Goal: Task Accomplishment & Management: Complete application form

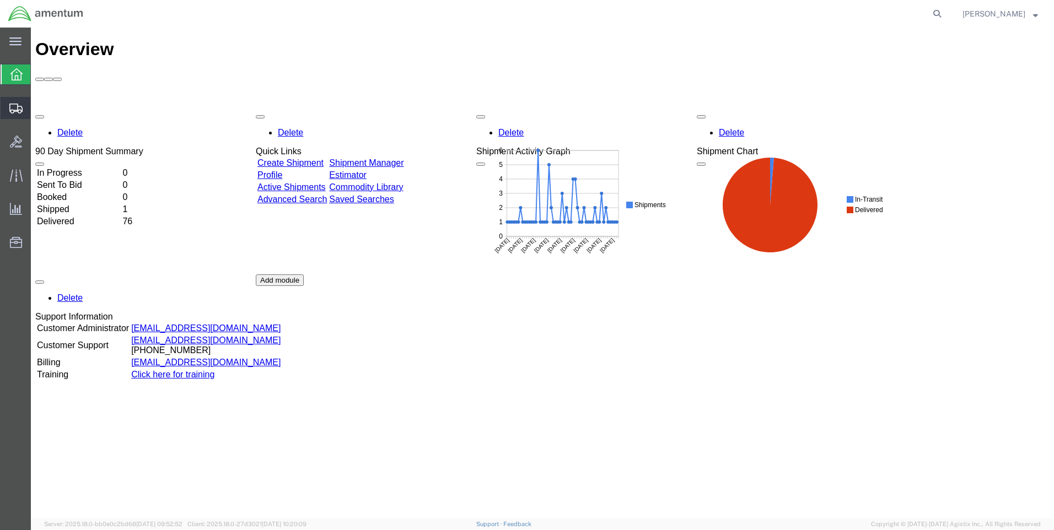
click at [0, 0] on span "Create Shipment" at bounding box center [0, 0] width 0 height 0
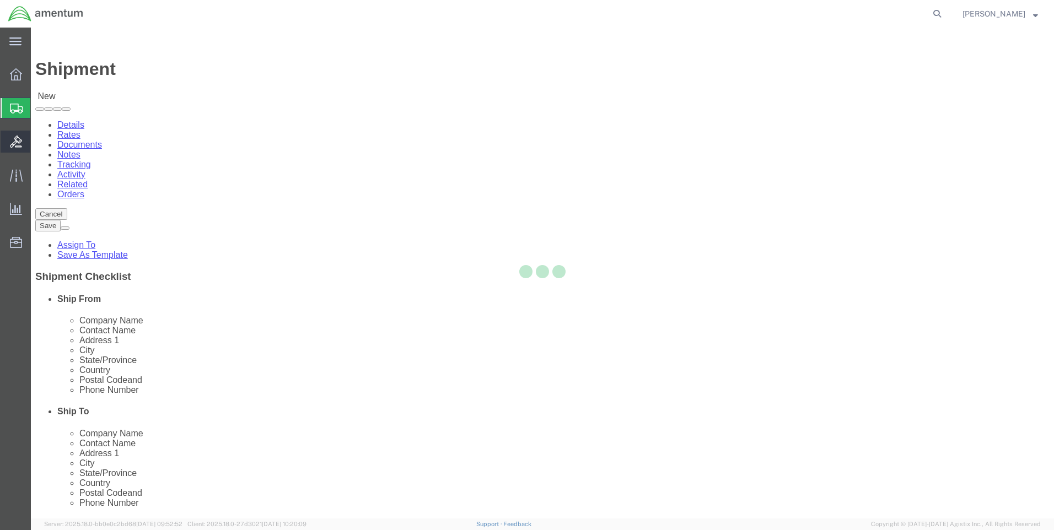
select select
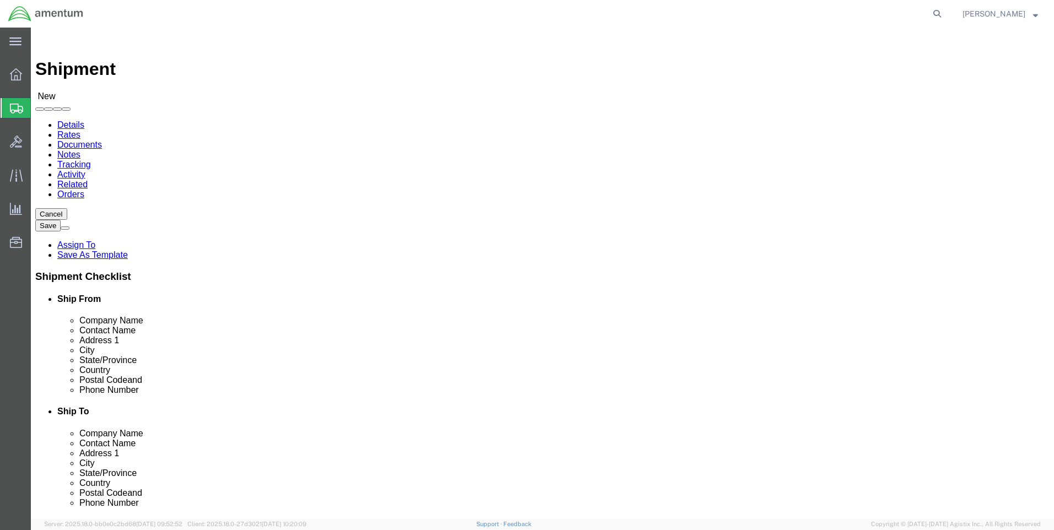
select select "MYPROFILE"
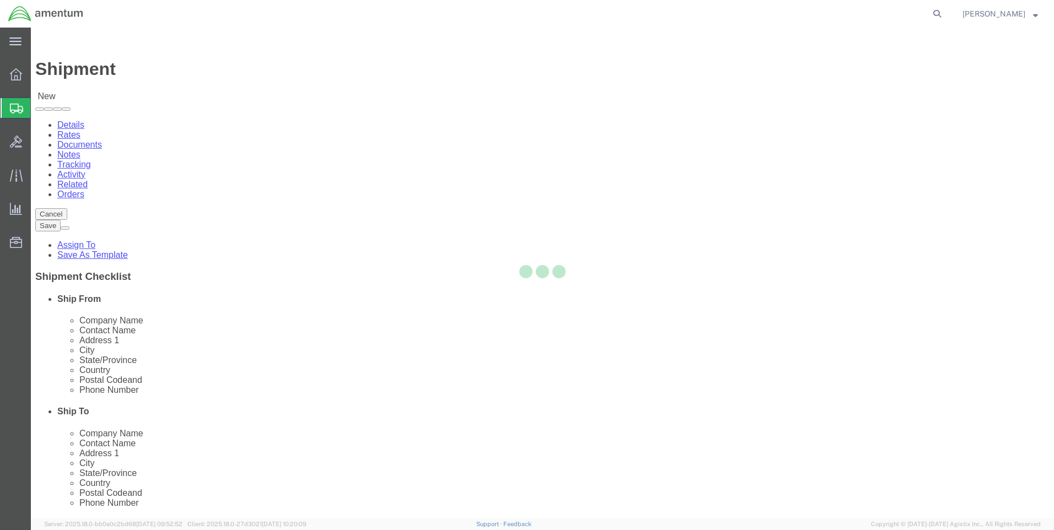
select select "FL"
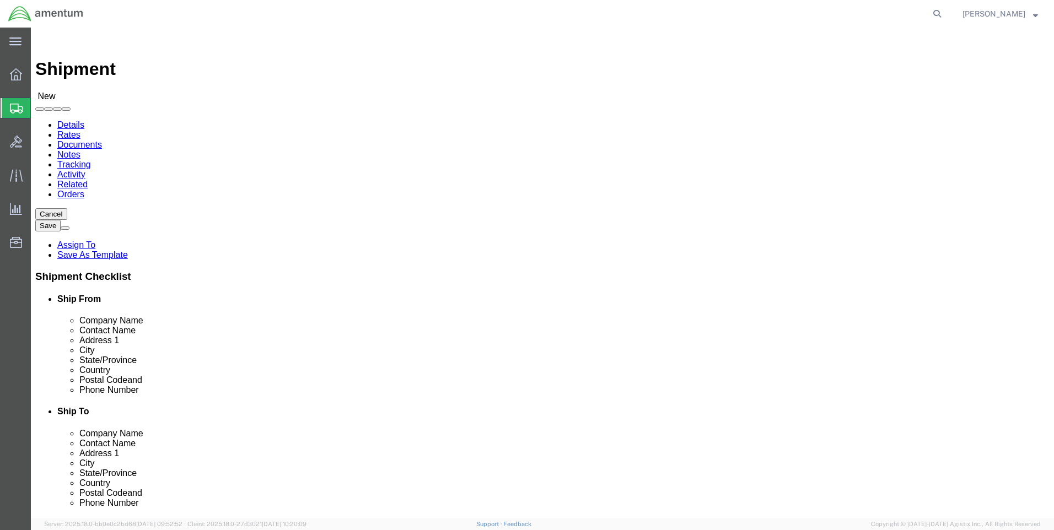
click input "text"
type input "Office Authority"
type input "[PERSON_NAME]"
type input "[STREET_ADDRESS]"
type input "Suite 100"
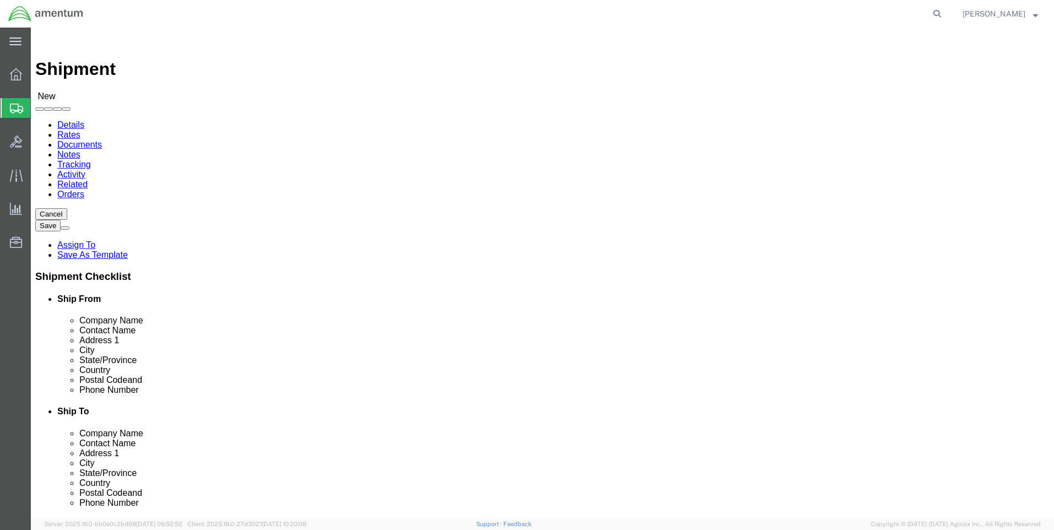
type input "[GEOGRAPHIC_DATA]"
type input "t"
click input "Postal Code"
type input "76133"
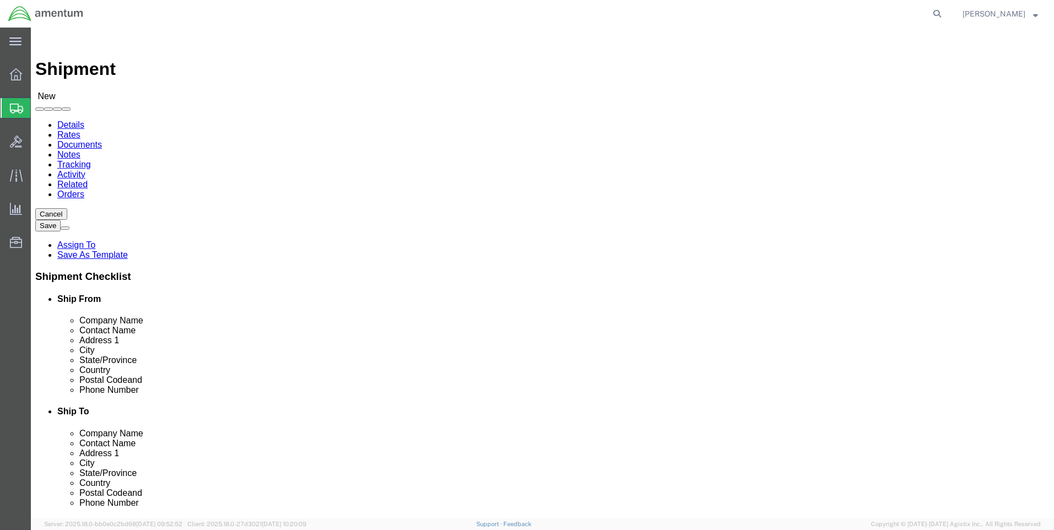
click input "text"
type input "8502617805"
click input "text"
type input "[PERSON_NAME][EMAIL_ADDRESS][DOMAIN_NAME]"
click input "checkbox"
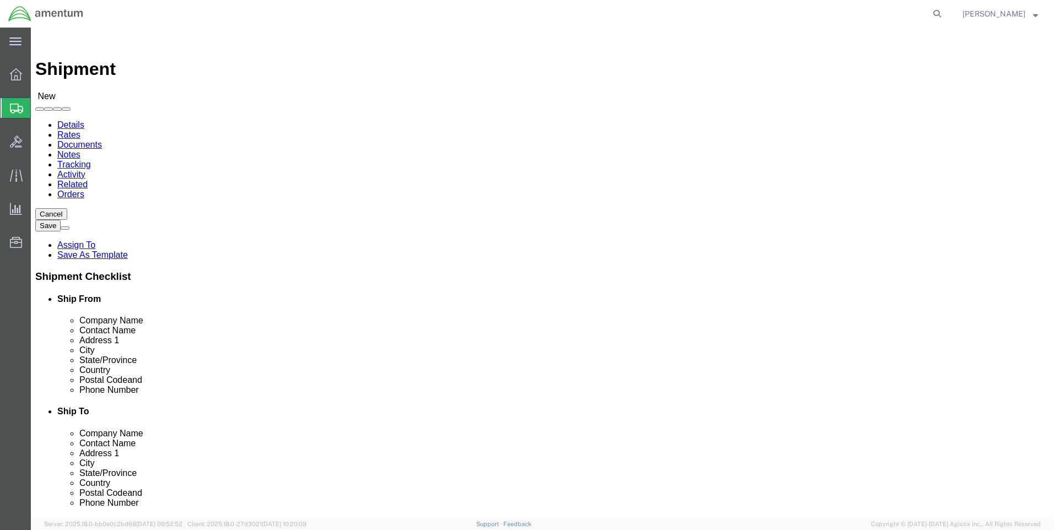
click input "checkbox"
checkbox input "true"
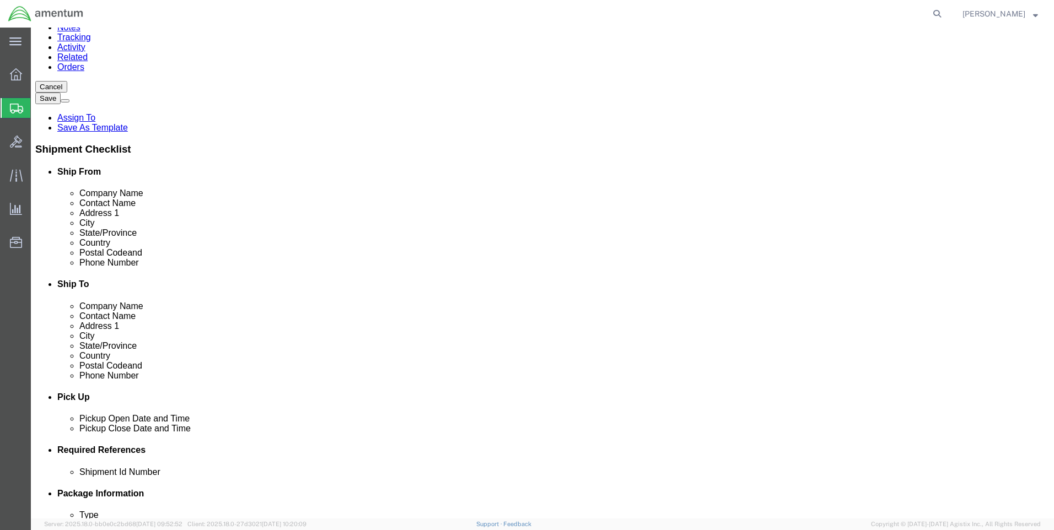
scroll to position [165, 0]
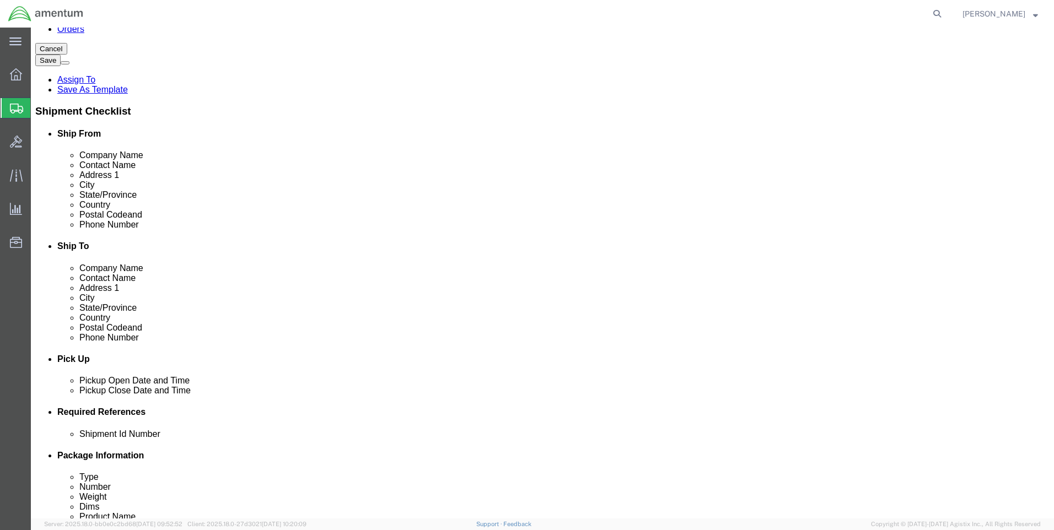
click div "[DATE] 1:00 PM"
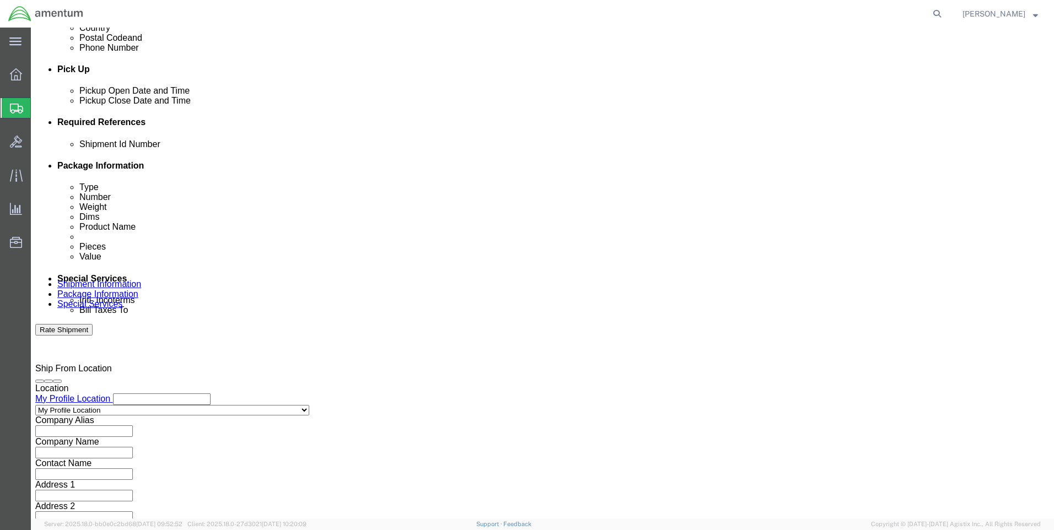
click input "1:00 PM"
type input "10:00 AM"
click button "Apply"
click div "[DATE] 11:00 AM"
type input "12:00 PM"
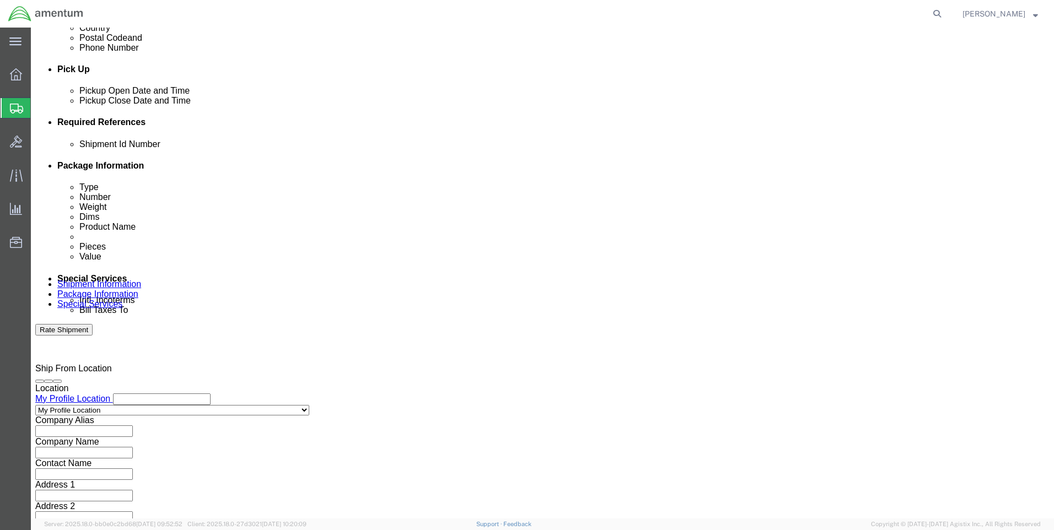
click button "Apply"
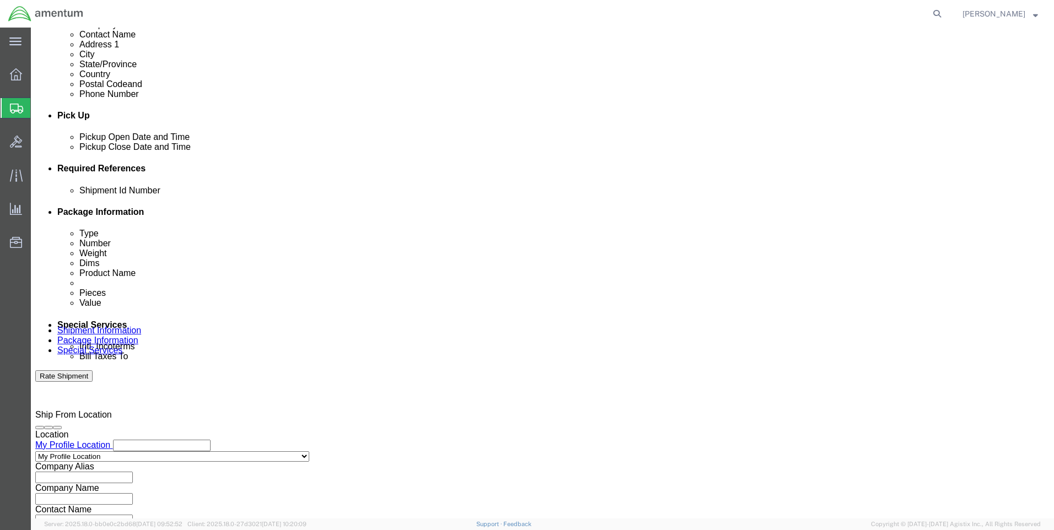
scroll to position [345, 0]
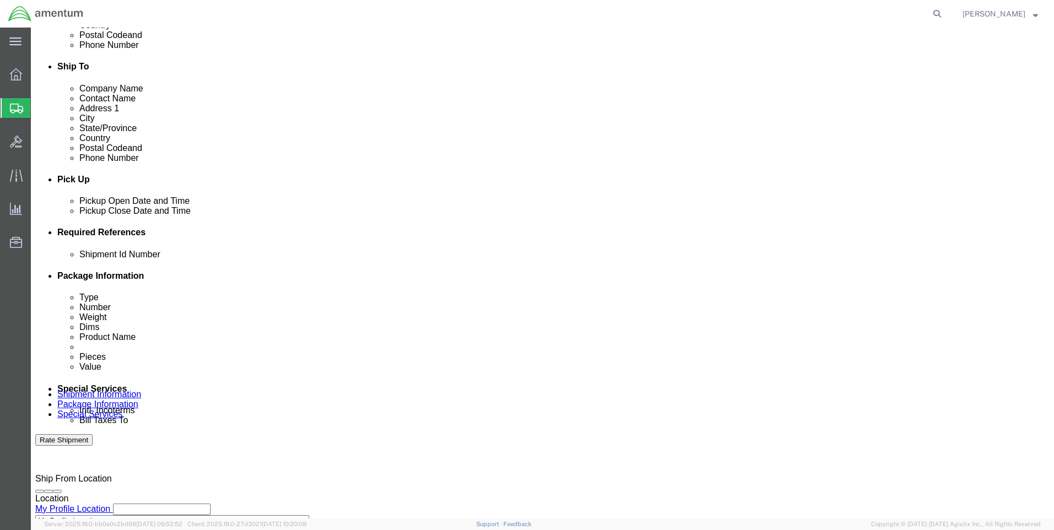
click icon
click div
click input "1:00 PM"
type input "10:00 AM"
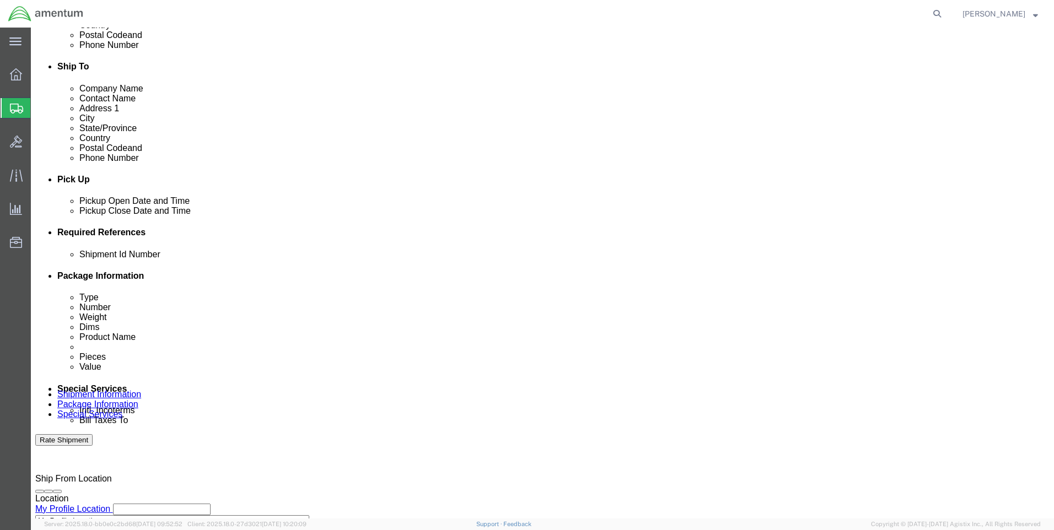
click button "Apply"
click div
type input "12:00 PM"
click button "Apply"
click input "text"
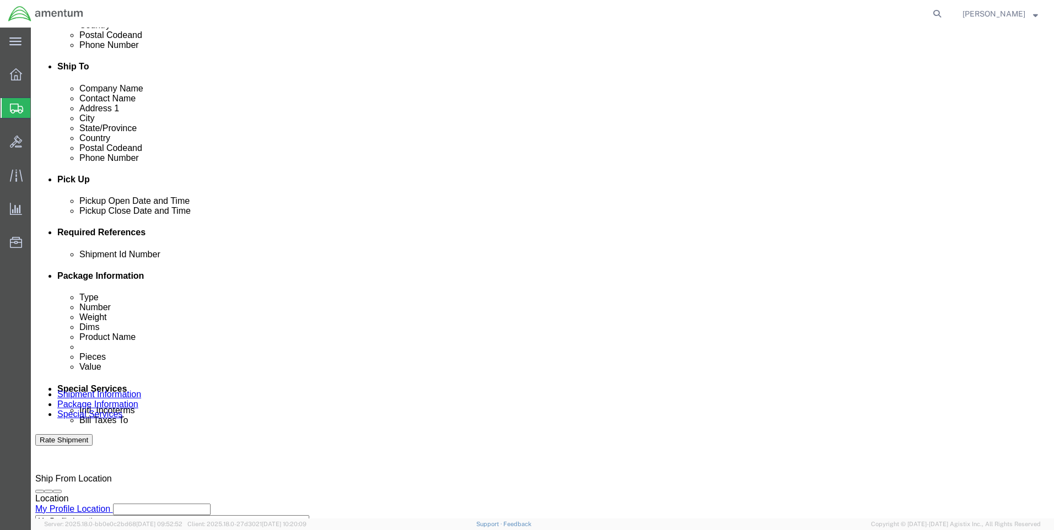
type input "620052520001"
click button "Add reference"
click select "Select Account Type Activity ID Airline Appointment Number ASN Batch Request # …"
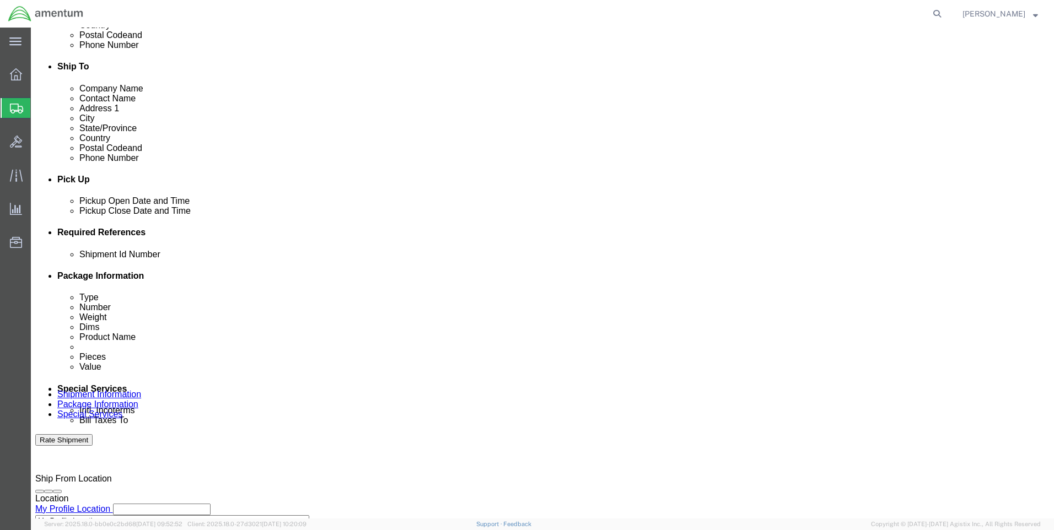
select select "CUSTREF"
click select "Select Account Type Activity ID Airline Appointment Number ASN Batch Request # …"
click input "text"
type input "DYN-588"
click div "Shipment Id Number 620052520001 Select Account Type Activity ID Airline Appoint…"
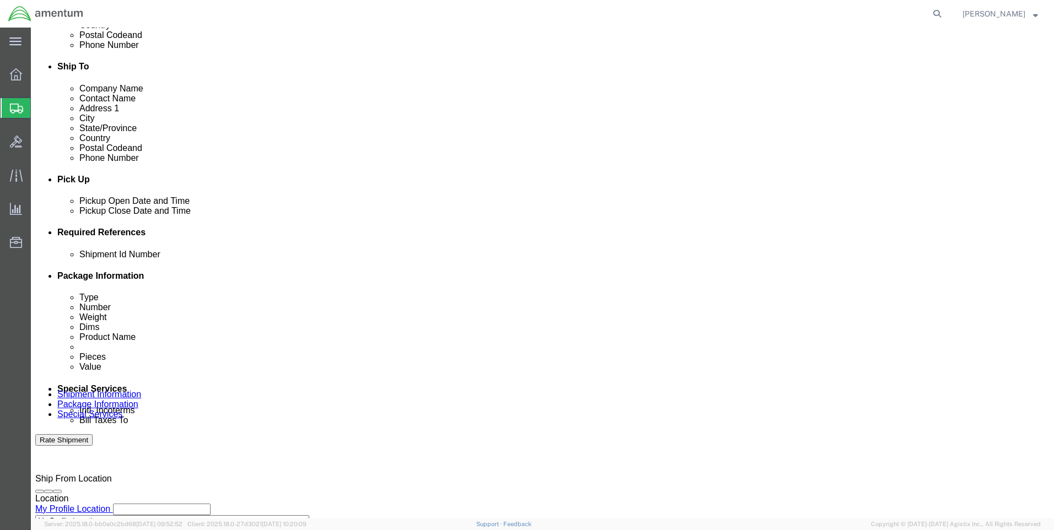
click button "Add reference"
click select "Select Account Type Activity ID Airline Appointment Number ASN Batch Request # …"
select select "PROJNUM"
click select "Select Account Type Activity ID Airline Appointment Number ASN Batch Request # …"
click input "text"
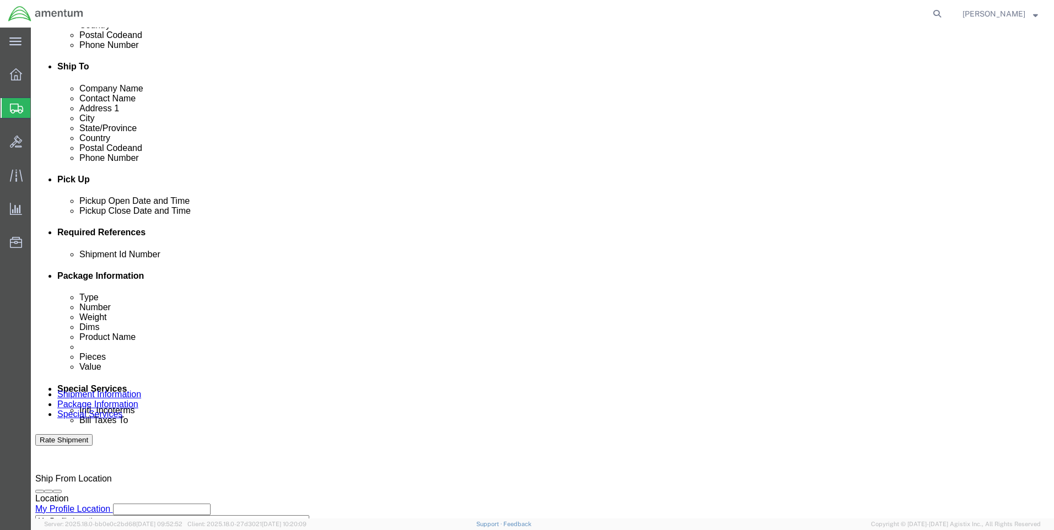
type input "6097.5.000.00.F.00.0.00P.000"
drag, startPoint x: 637, startPoint y: 354, endPoint x: 627, endPoint y: 353, distance: 9.9
click div "Shipment Id Number 620052520001 Select Account Type Activity ID Airline Appoint…"
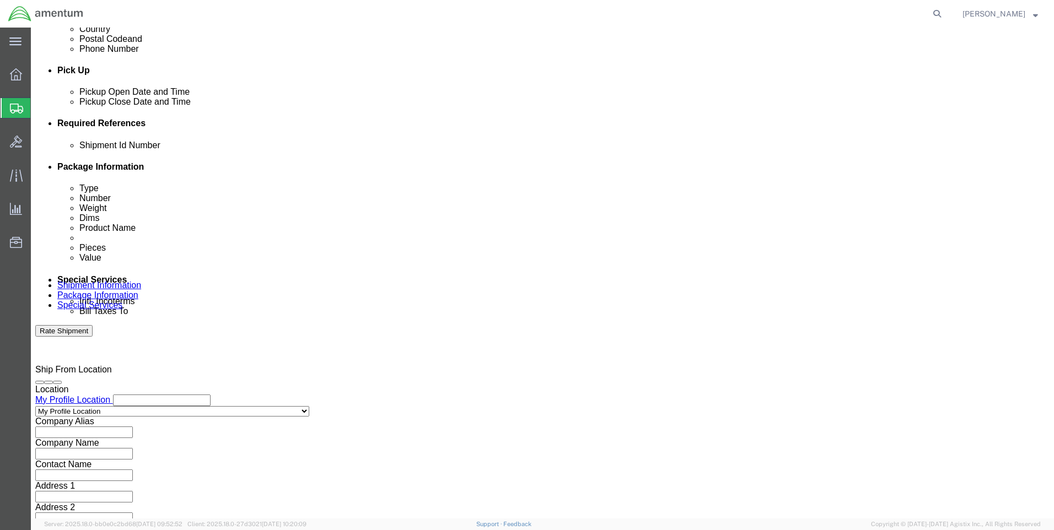
scroll to position [455, 0]
click button "Continue"
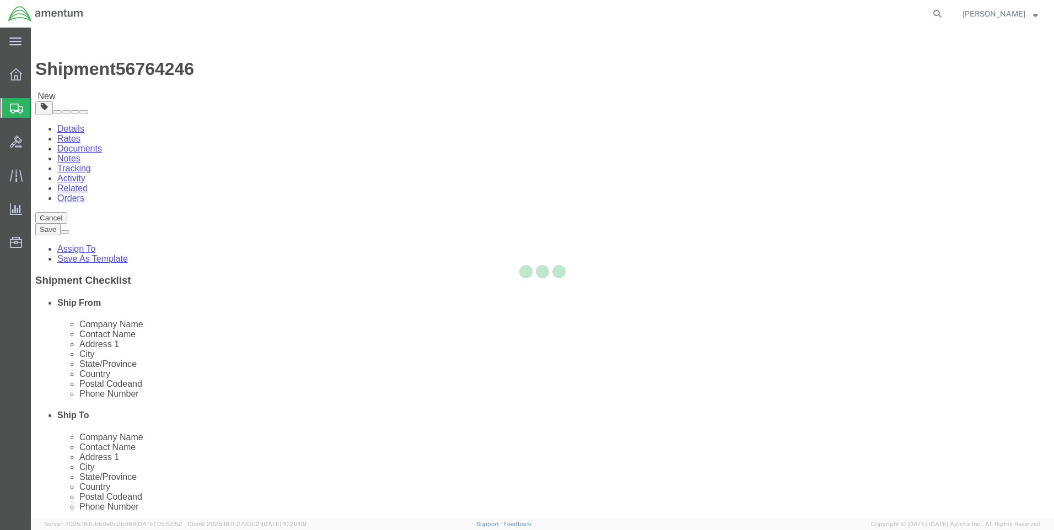
select select "CBOX"
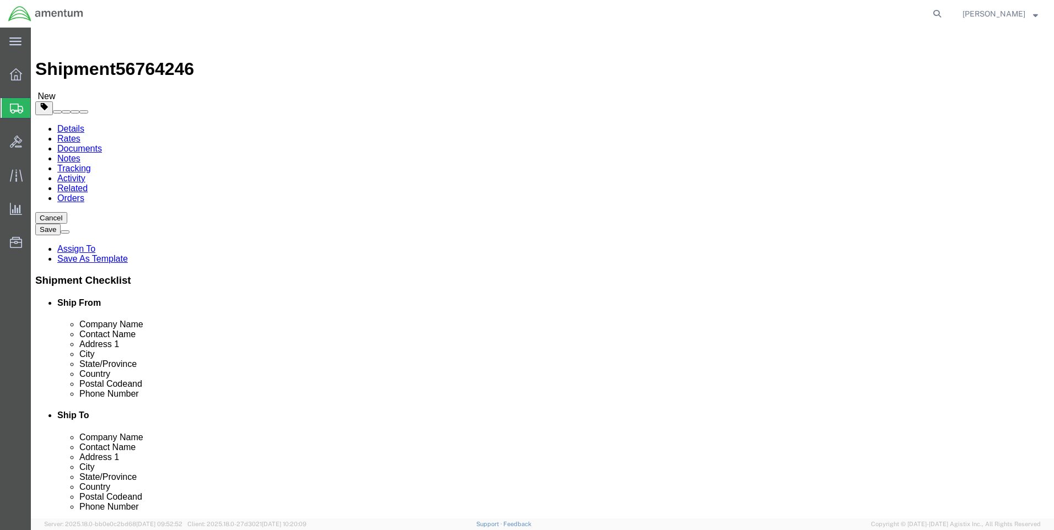
click input "text"
type input "9"
type input "7"
type input "2"
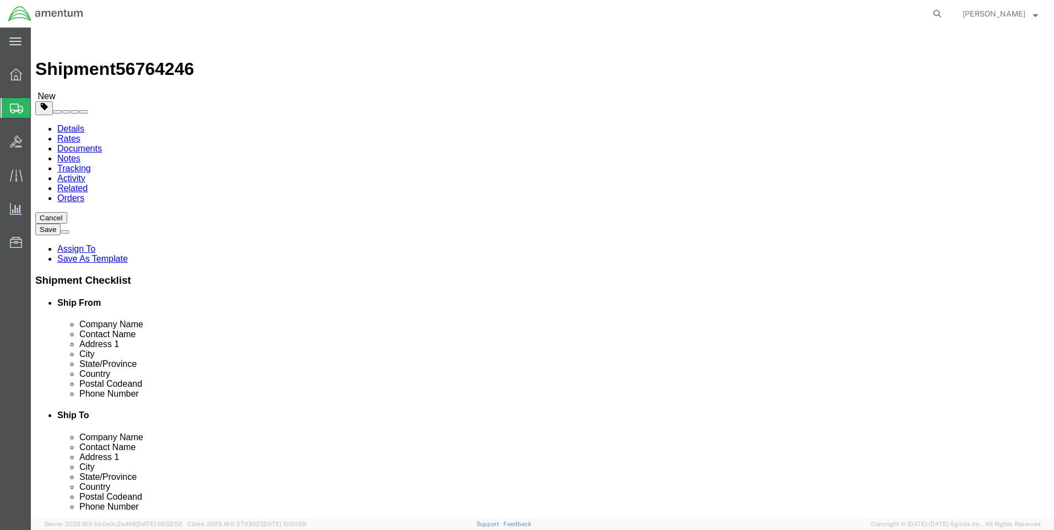
click link "Add Content"
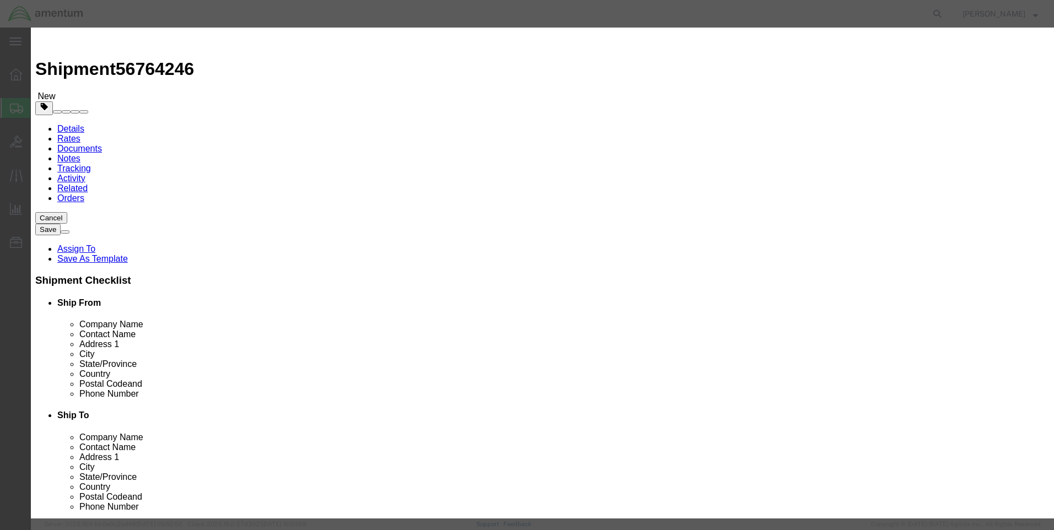
click input "text"
type input "Label Tape, Pressure Sensitive, 3/4 X 26.2 ft"
click input "0"
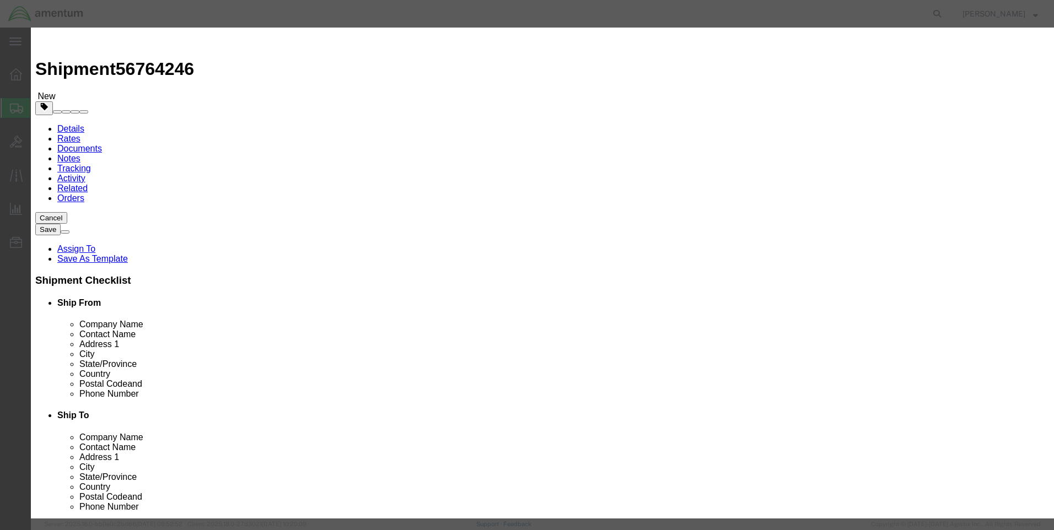
type input "4"
type input "33.49"
select select "USD"
click input "text"
click select "Select 50 55 60 65 70 85 92.5 100 125 175 250 300 400"
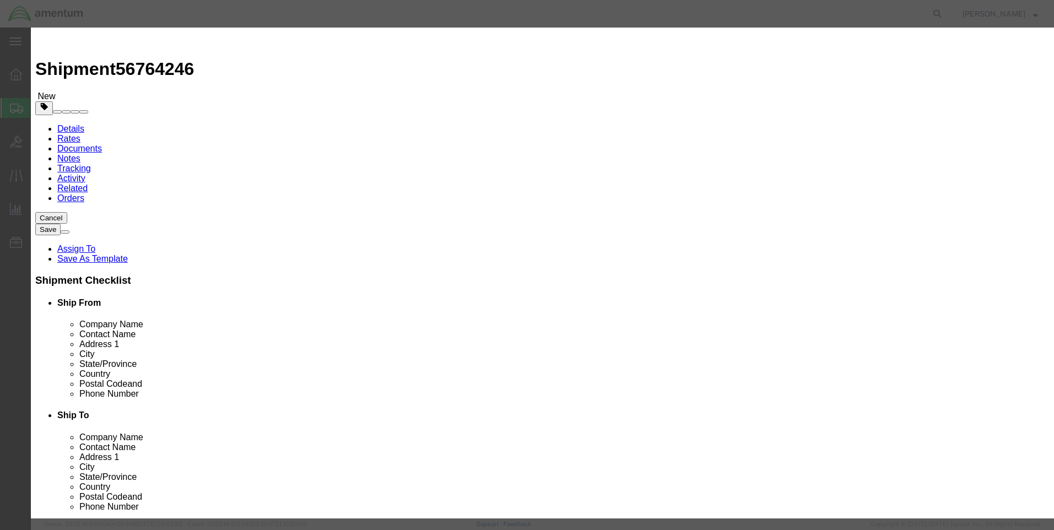
select select "65"
click select "Select 50 55 60 65 70 85 92.5 100 125 175 250 300 400"
click div "Product Name Label Tape, Pressure Sensitive, 3/4 X 26.2 ft Label Tape, Pieces 4…"
click input "text"
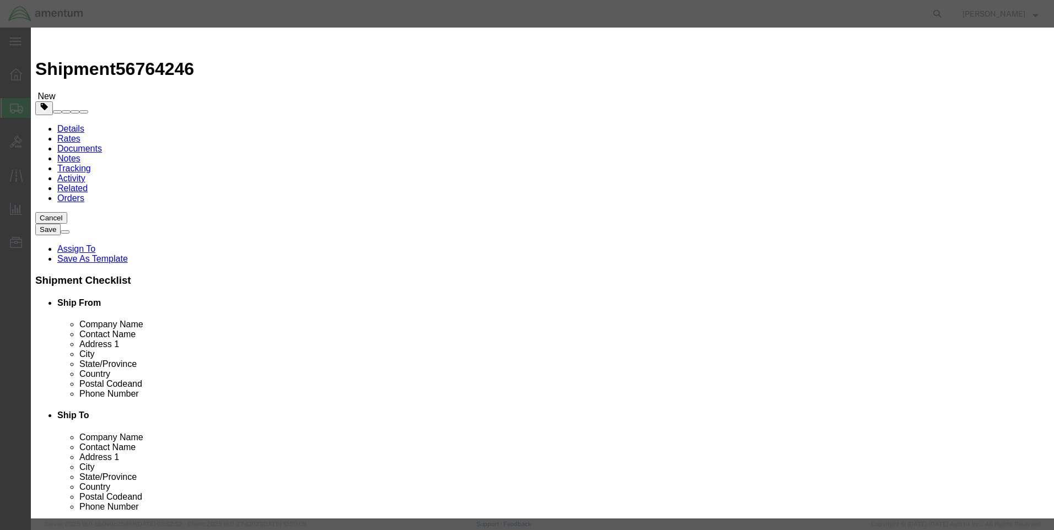
type input "BRTTZES241"
click button "Save & Close"
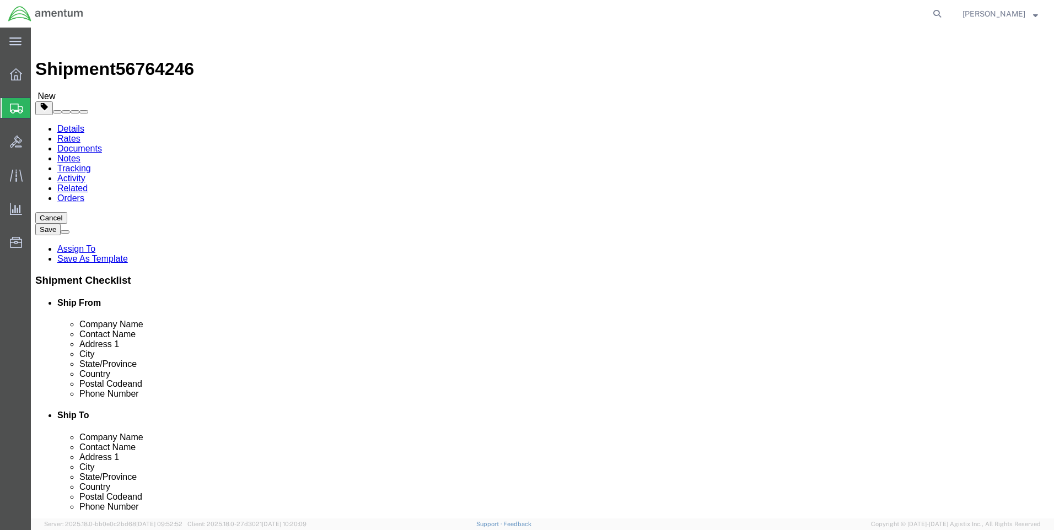
click button "Continue"
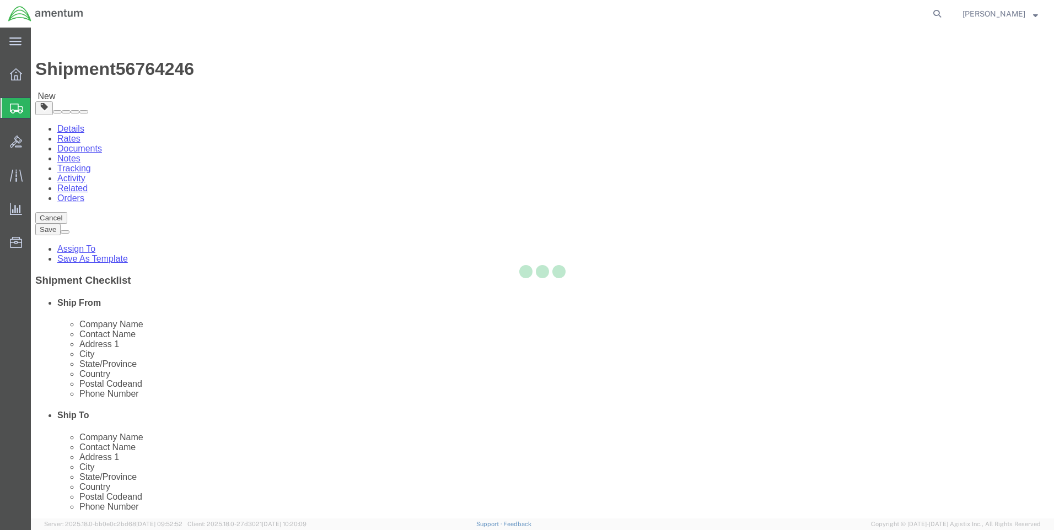
select select
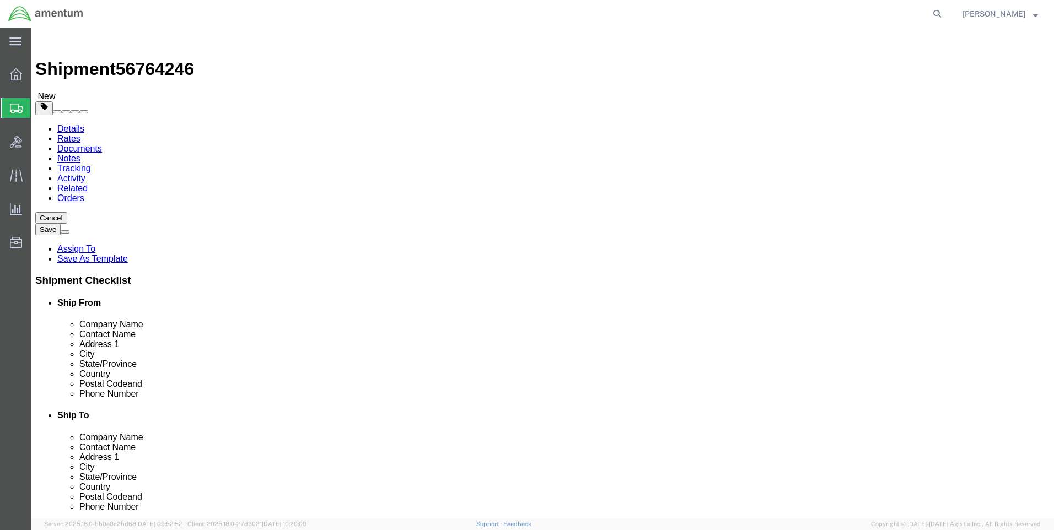
click button "Rate Shipment"
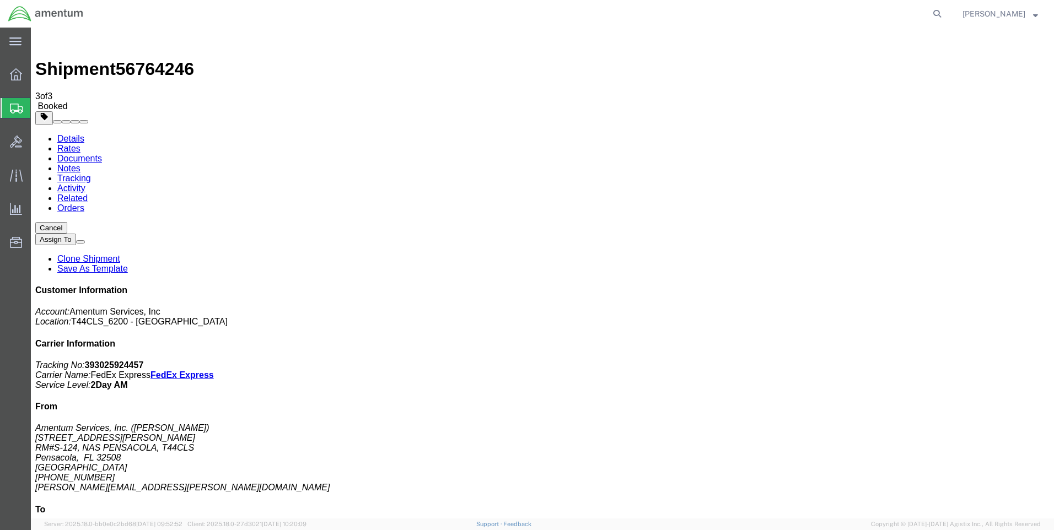
drag, startPoint x: 457, startPoint y: 197, endPoint x: 347, endPoint y: 247, distance: 121.3
click at [69, 134] on link "Details" at bounding box center [70, 138] width 27 height 9
click link "Schedule pickup request"
click at [1032, 12] on span "[PERSON_NAME]" at bounding box center [1000, 14] width 76 height 12
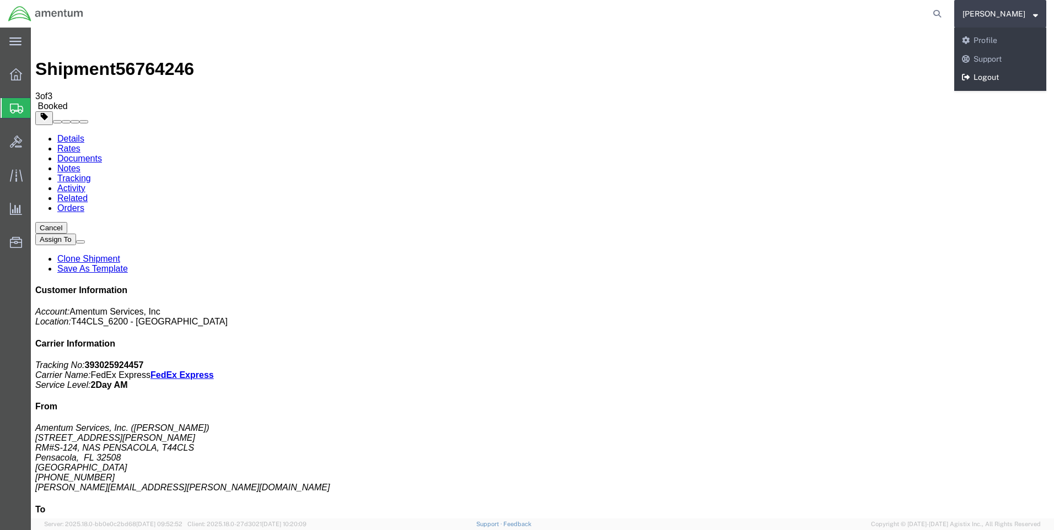
click at [1003, 73] on link "Logout" at bounding box center [1000, 77] width 92 height 19
